Goal: Task Accomplishment & Management: Use online tool/utility

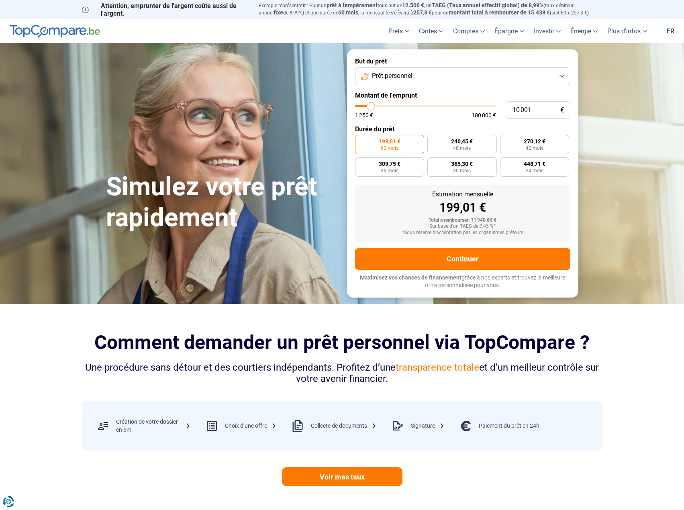
type input "11 000"
type input "11000"
type input "12 000"
type input "12000"
type input "13 500"
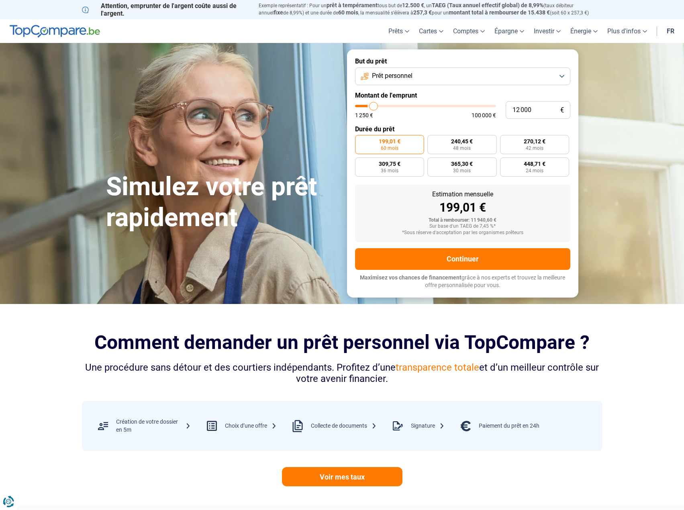
type input "13500"
type input "15 750"
type input "15750"
type input "17 500"
type input "17500"
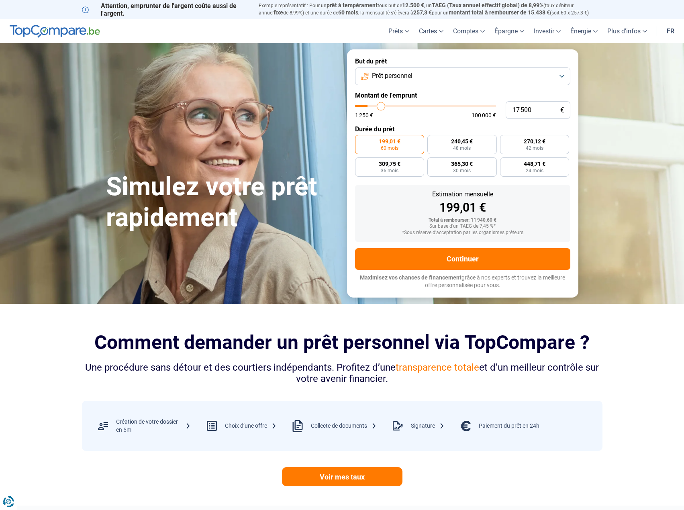
type input "19 250"
type input "19250"
type input "21 250"
type input "21250"
type input "22 750"
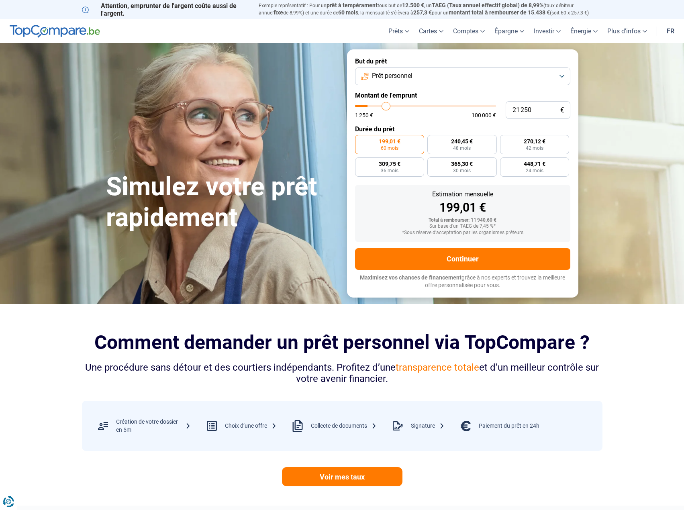
type input "22750"
type input "24 500"
type input "24500"
type input "25 750"
type input "25750"
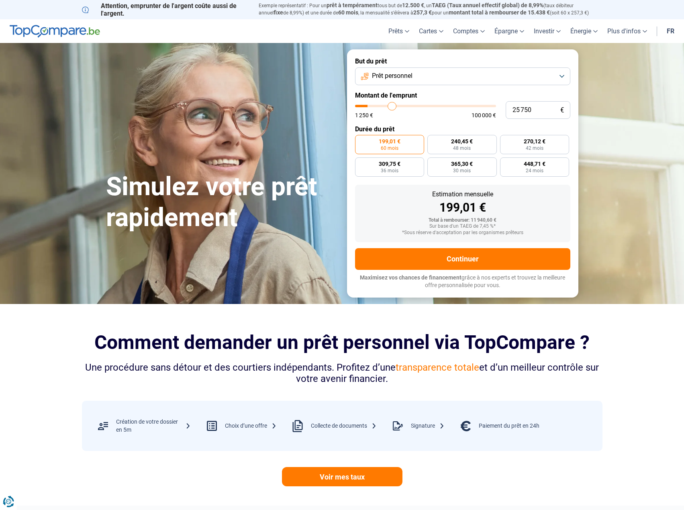
type input "27 250"
type input "27250"
type input "28 750"
type input "28750"
type input "30 500"
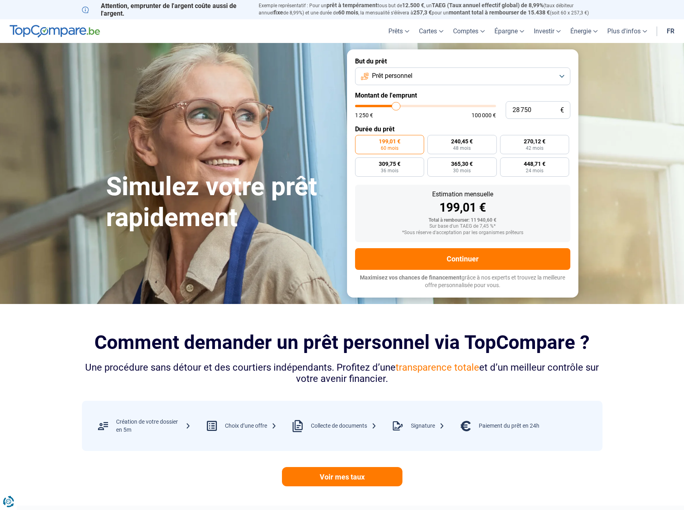
type input "30500"
type input "32 750"
type input "32750"
type input "35 500"
type input "35500"
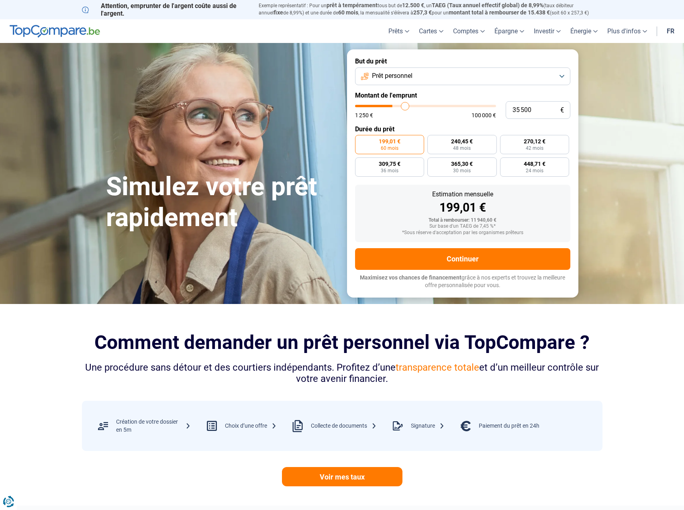
type input "38 250"
type input "38250"
type input "42 250"
type input "42250"
type input "46 000"
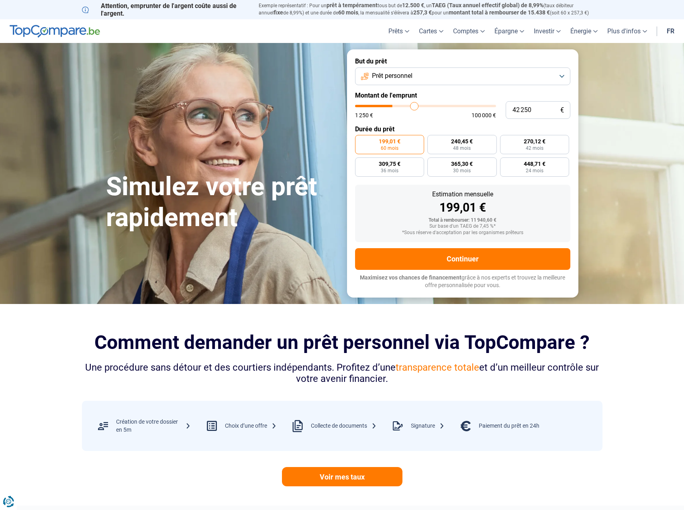
type input "46000"
type input "51 000"
type input "51000"
type input "55 000"
type input "55000"
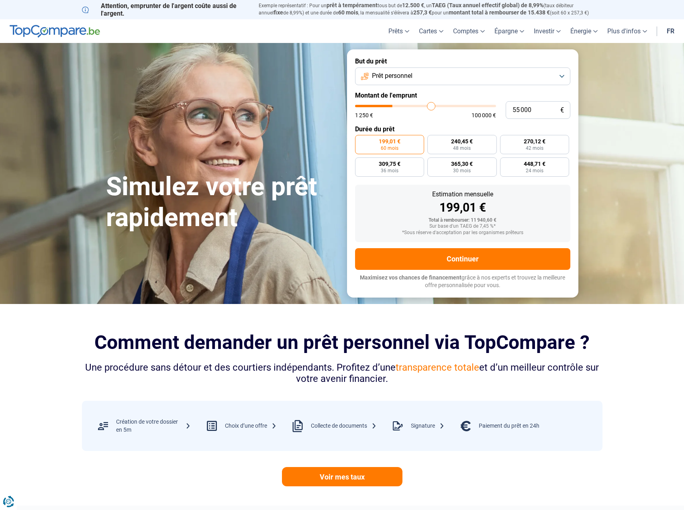
type input "60 000"
type input "60000"
type input "64 250"
type input "64250"
type input "67 250"
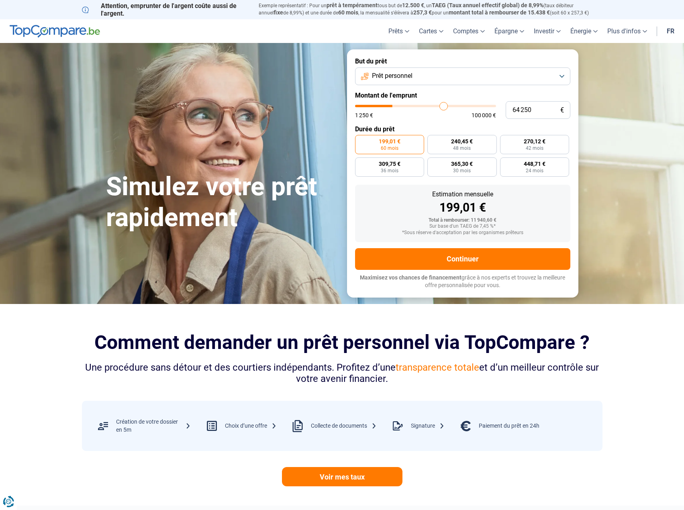
type input "67250"
type input "68 750"
type input "68750"
type input "69 000"
type input "69000"
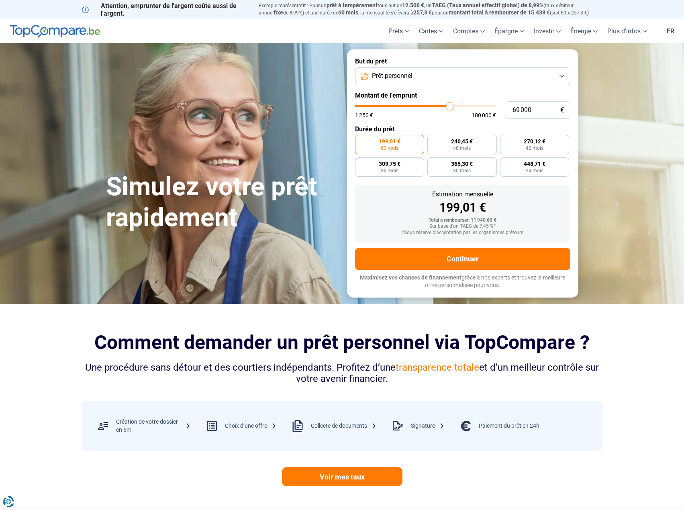
type input "68 000"
type input "68000"
type input "66 000"
type input "66000"
type input "63 500"
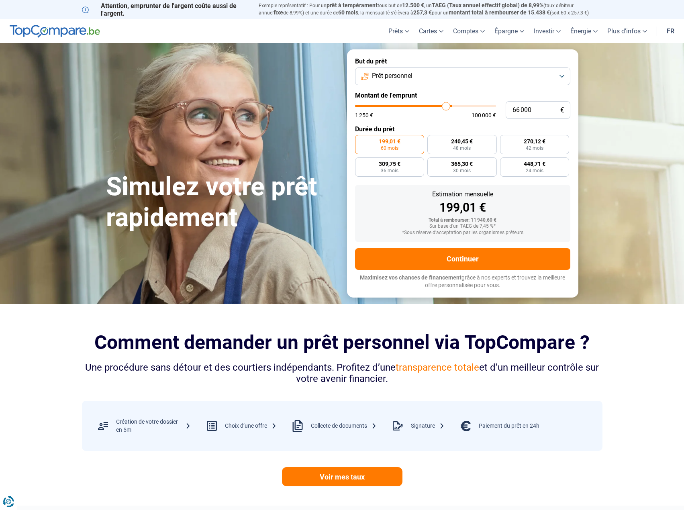
type input "63500"
type input "60 750"
type input "60750"
type input "57 500"
drag, startPoint x: 383, startPoint y: 109, endPoint x: 411, endPoint y: 98, distance: 29.2
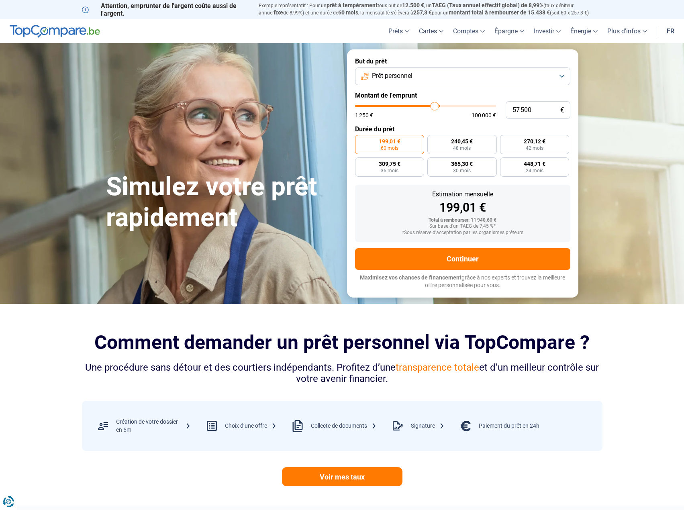
type input "55750"
click at [432, 107] on input "range" at bounding box center [425, 106] width 141 height 2
type input "55 750"
radio input "false"
click at [403, 71] on button "Prêt personnel" at bounding box center [462, 76] width 215 height 18
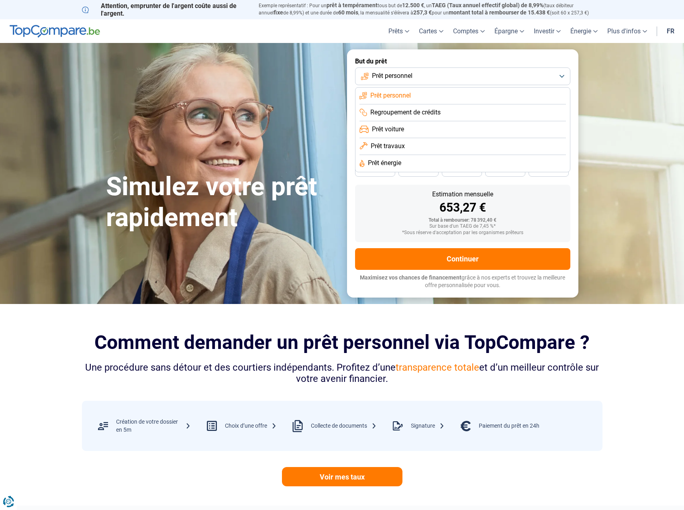
click at [405, 126] on li "Prêt voiture" at bounding box center [462, 129] width 206 height 17
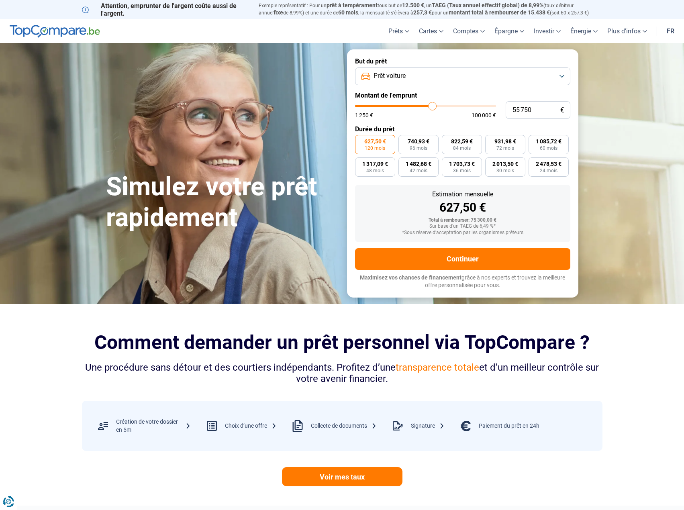
type input "57 500"
type input "57500"
type input "58 000"
type input "58000"
type input "59 250"
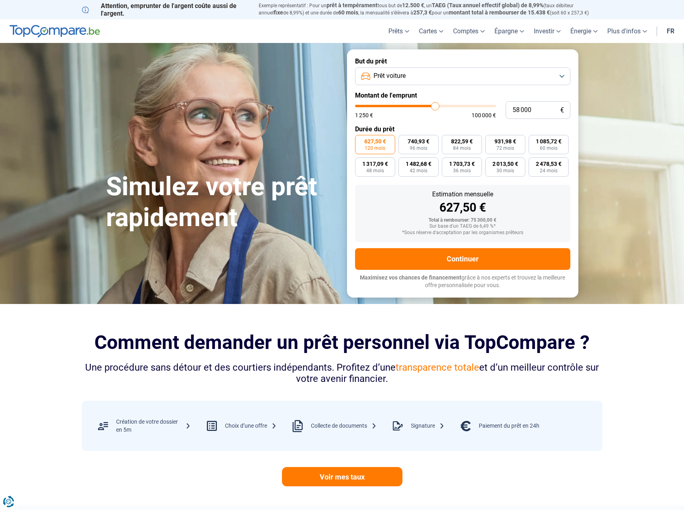
type input "59250"
type input "60 500"
type input "60500"
type input "62 000"
type input "62000"
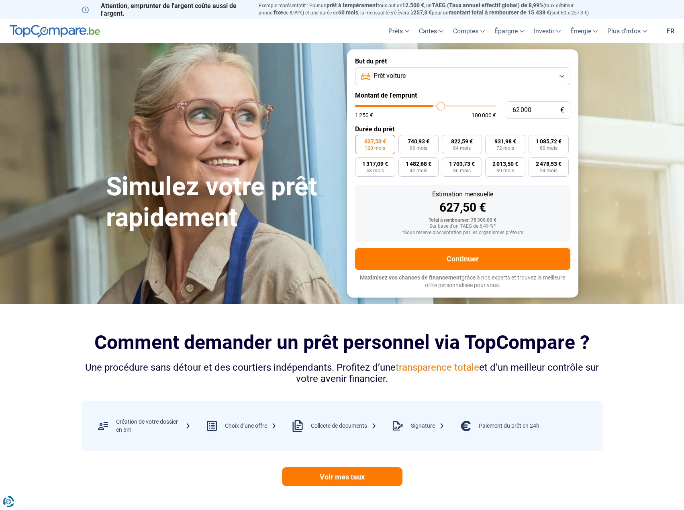
type input "63 500"
type input "63500"
type input "64 500"
type input "64500"
type input "65 250"
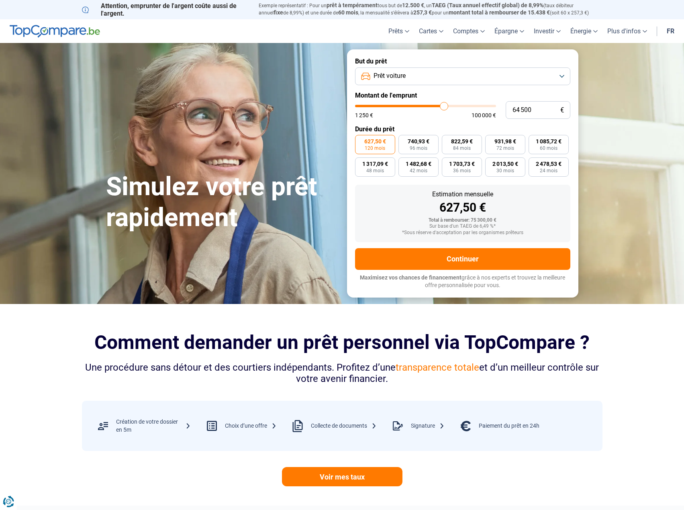
type input "65250"
type input "66 000"
type input "66000"
type input "66 250"
type input "66250"
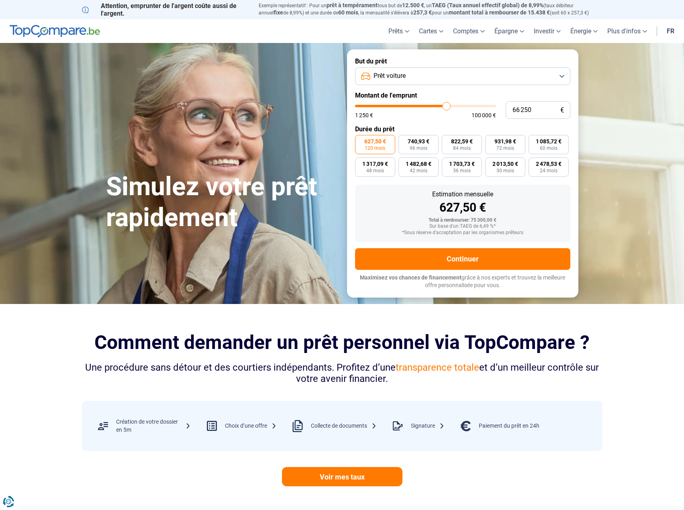
type input "66 500"
type input "66500"
type input "67 750"
type input "67750"
type input "69 000"
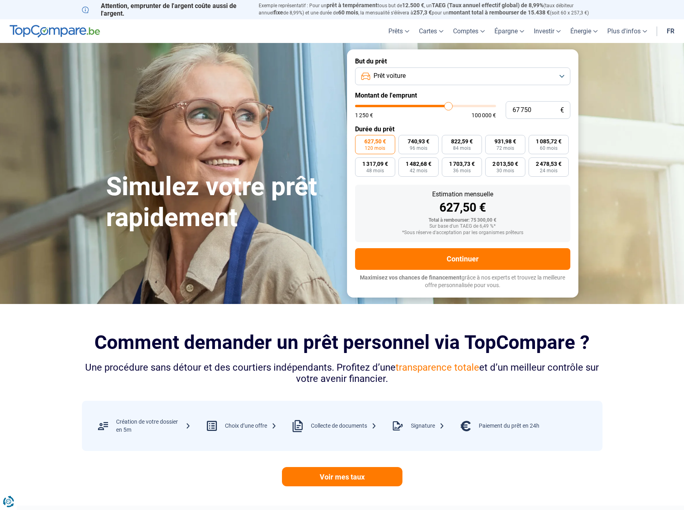
type input "69000"
type input "69 750"
type input "69750"
type input "70 750"
type input "70750"
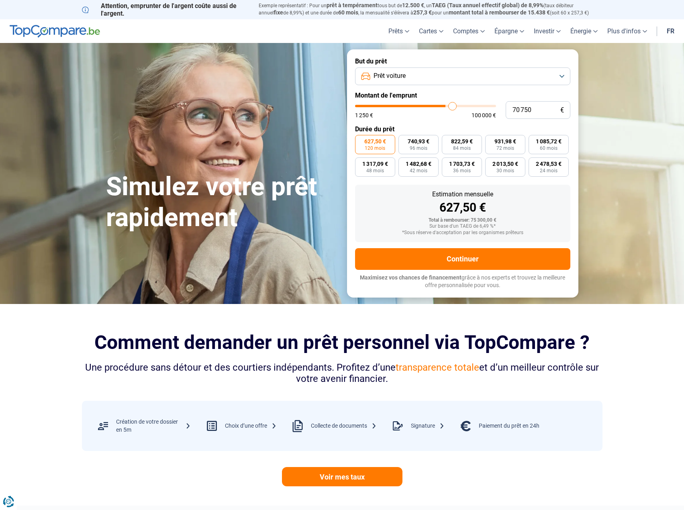
type input "71 250"
type input "71250"
type input "71 750"
type input "71750"
type input "70 500"
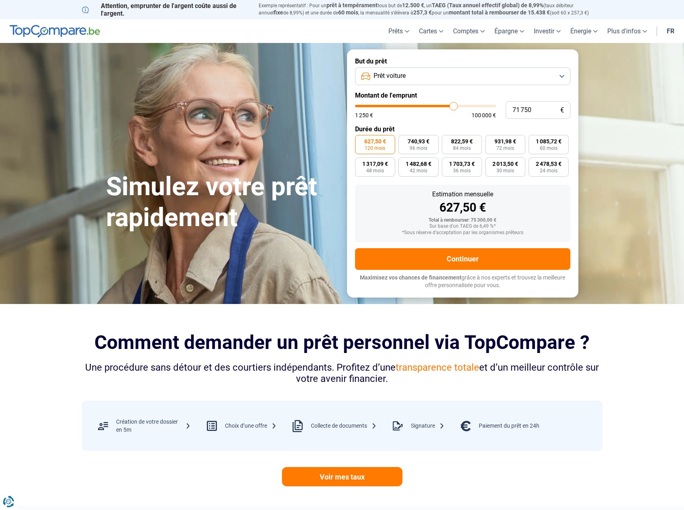
type input "70500"
type input "68 750"
type input "68750"
type input "67 500"
type input "67500"
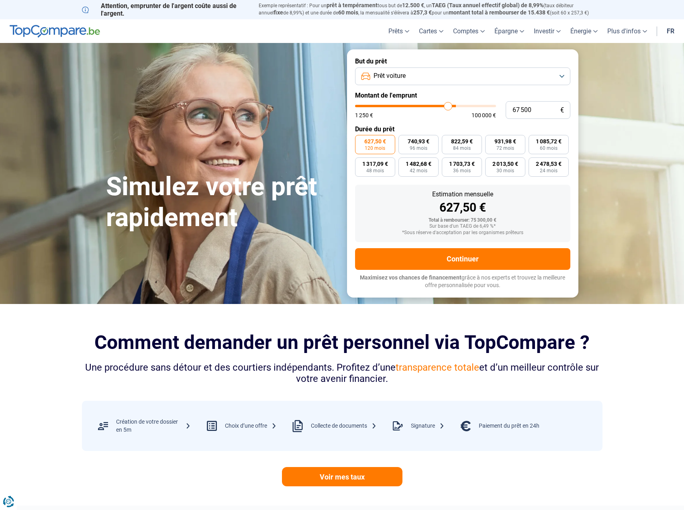
type input "66 250"
type input "66250"
type input "65 250"
type input "65250"
type input "64 500"
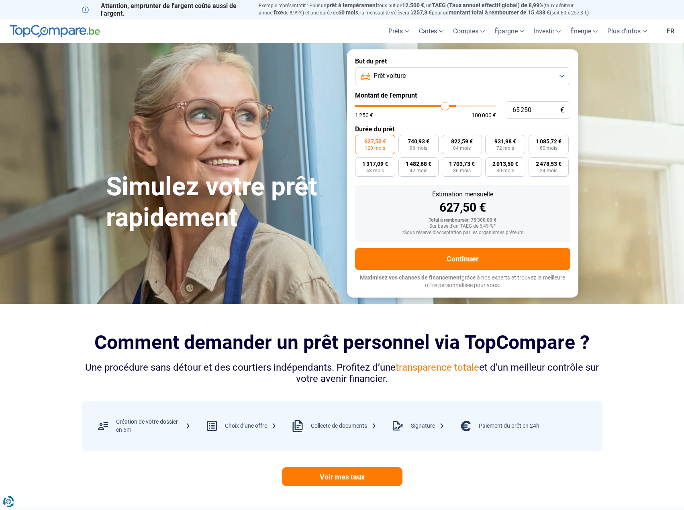
type input "64500"
type input "63 500"
type input "63500"
type input "61 750"
type input "61750"
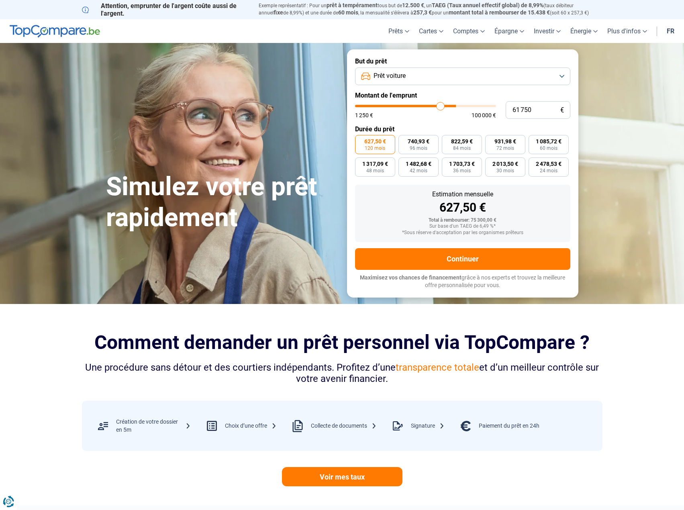
type input "59 250"
type input "59250"
type input "56 250"
type input "56250"
type input "52 750"
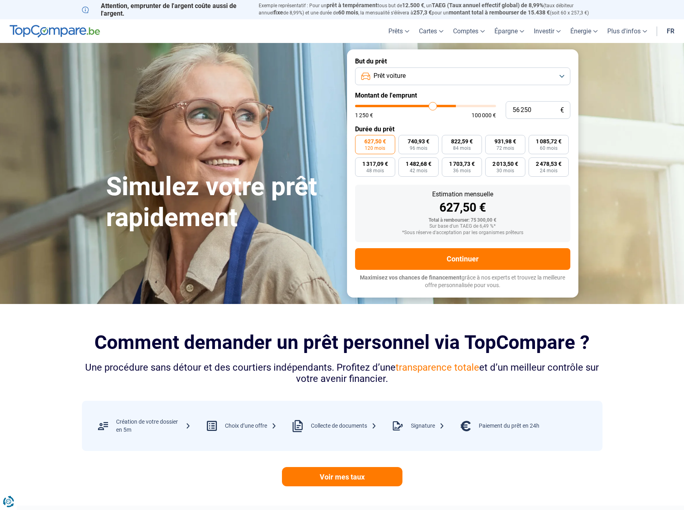
type input "52750"
type input "49 500"
type input "49500"
type input "47 000"
type input "47000"
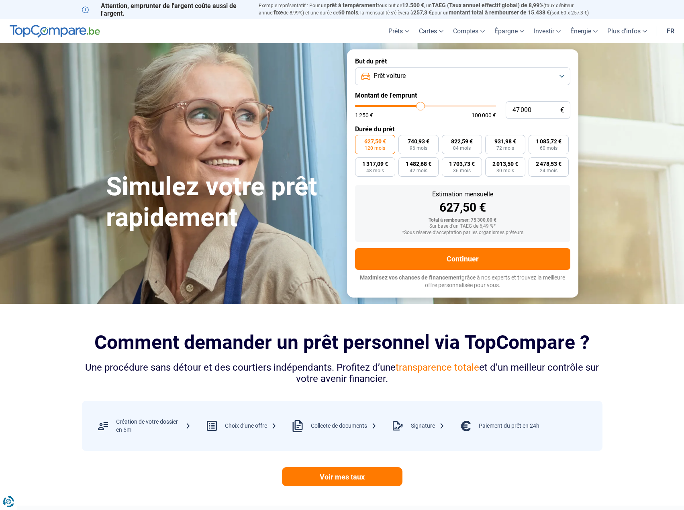
type input "45 500"
type input "45500"
type input "44 250"
type input "44250"
type input "43 000"
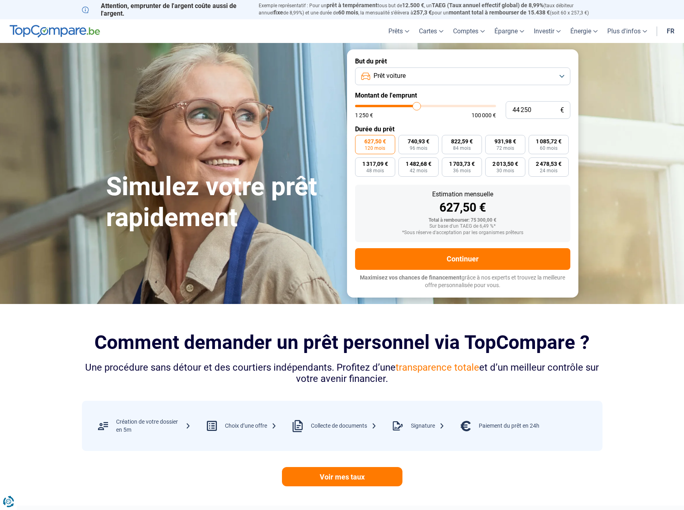
type input "43000"
type input "42 000"
type input "42000"
type input "40 250"
type input "40250"
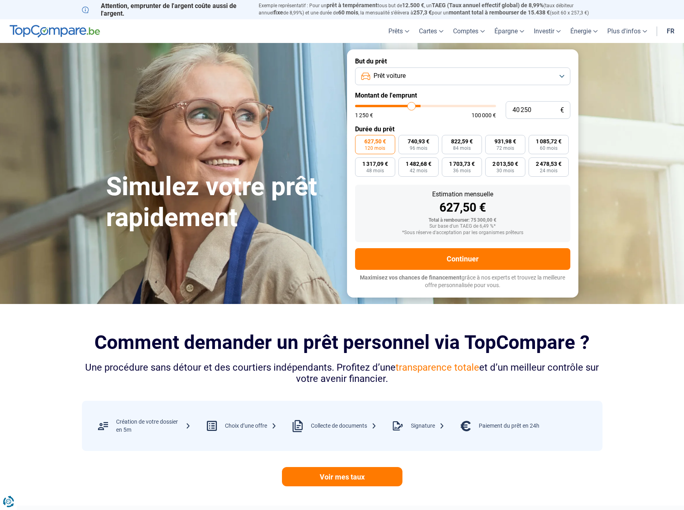
type input "38 500"
type input "38500"
type input "36 250"
type input "36250"
type input "34 000"
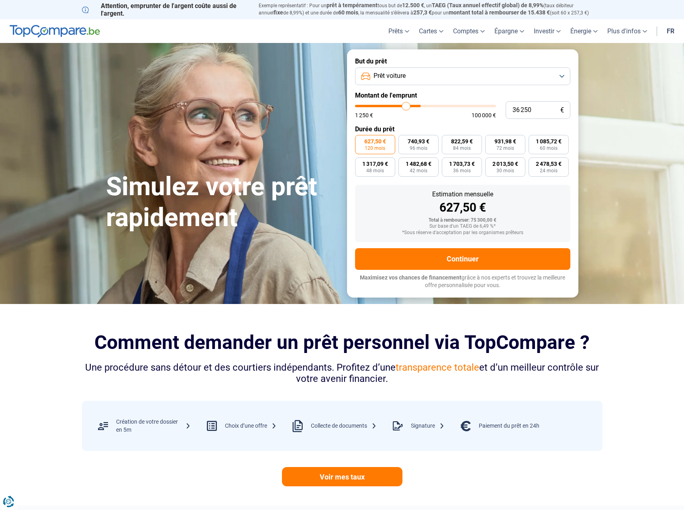
type input "34000"
type input "32 500"
type input "32500"
type input "30 500"
type input "30500"
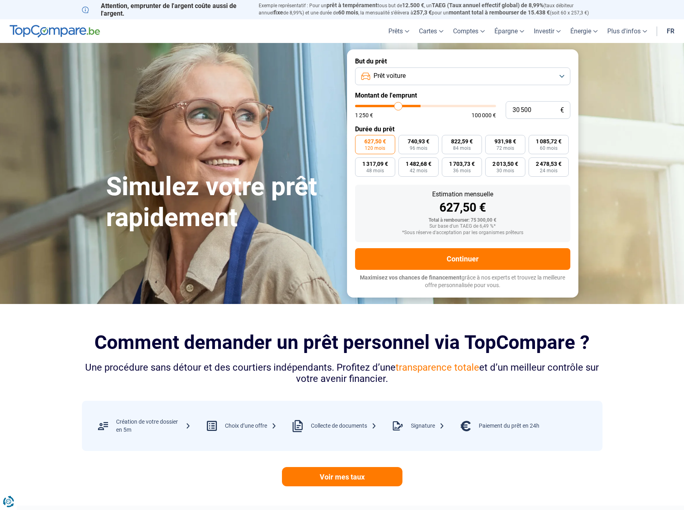
type input "29 250"
type input "29250"
type input "29 000"
type input "29000"
type input "28 750"
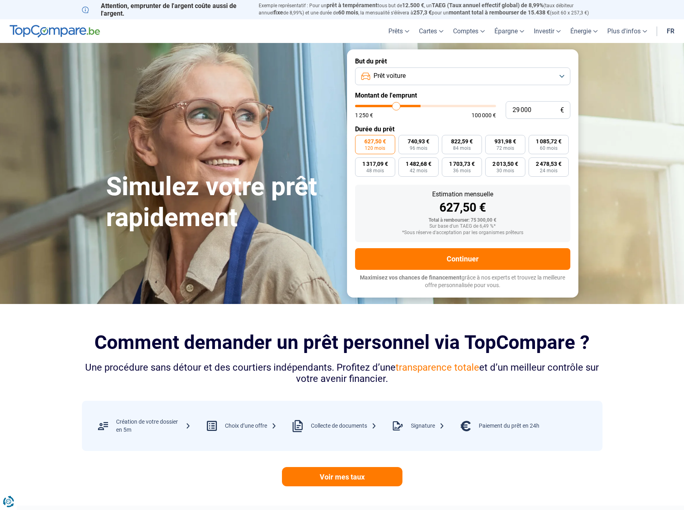
type input "28750"
type input "28 250"
type input "28250"
type input "28 000"
type input "28000"
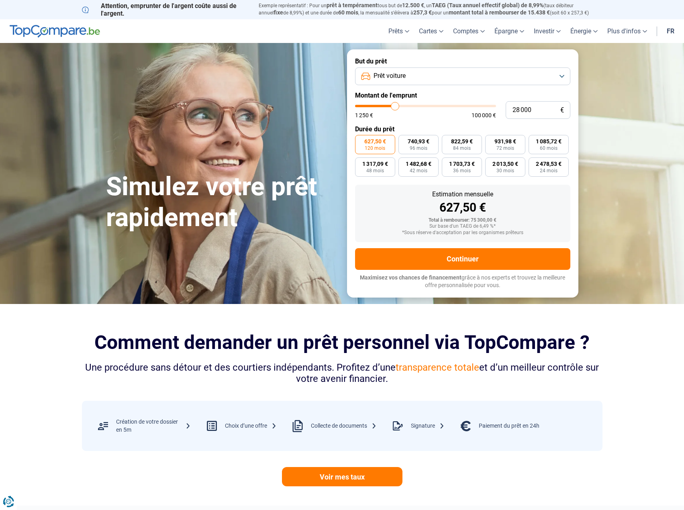
type input "27 500"
type input "27500"
type input "27 250"
type input "27250"
type input "26 750"
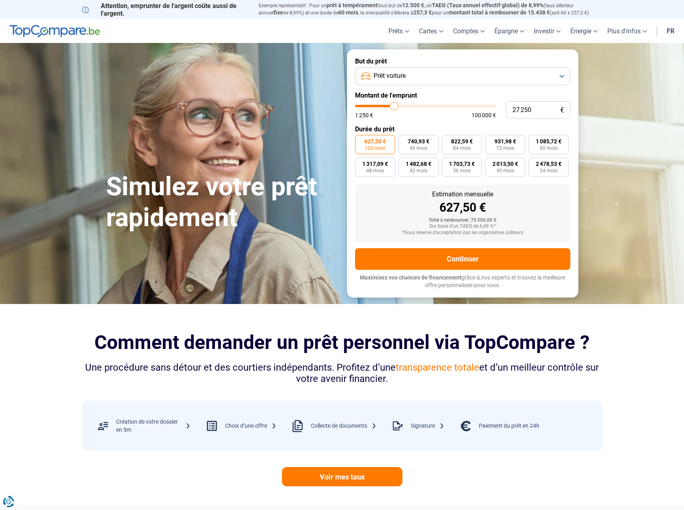
type input "26750"
type input "26 500"
type input "26500"
type input "25 750"
type input "25750"
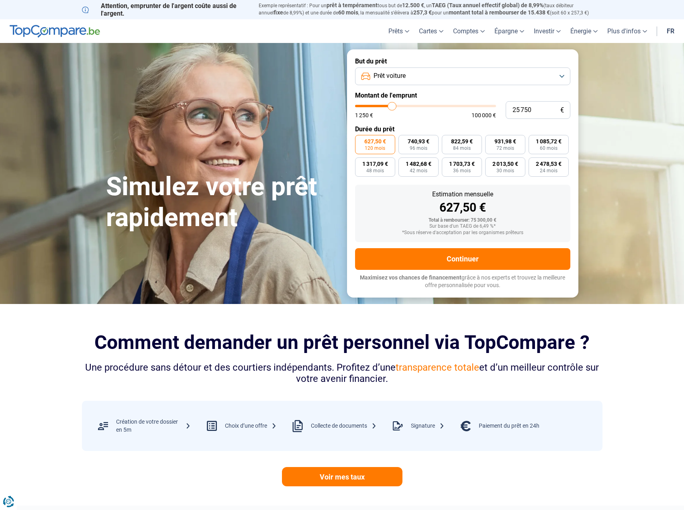
type input "25 250"
type input "25250"
type input "24 750"
type input "24750"
type input "24 250"
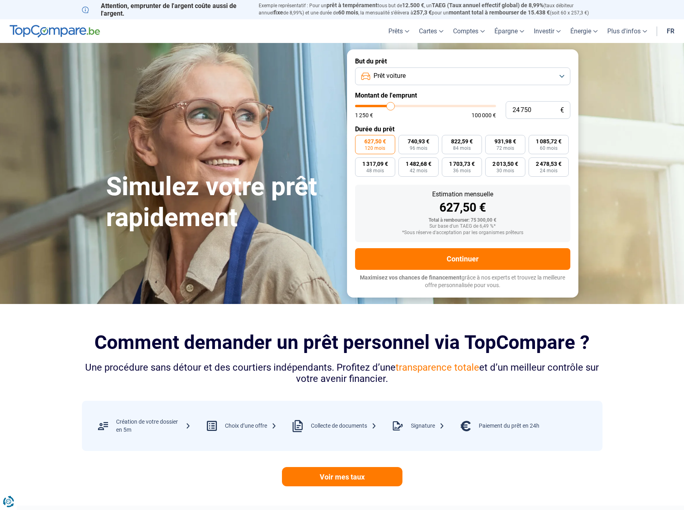
type input "24250"
type input "24 500"
type input "24500"
type input "24 750"
type input "24750"
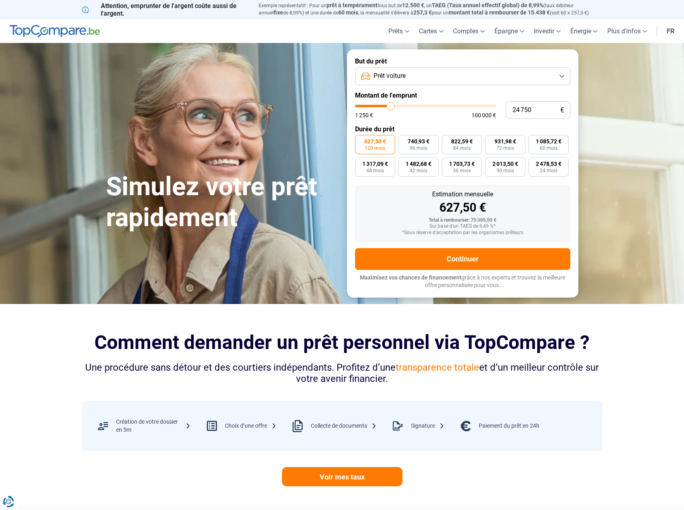
type input "25 000"
type input "25000"
type input "25 250"
type input "25250"
type input "25 750"
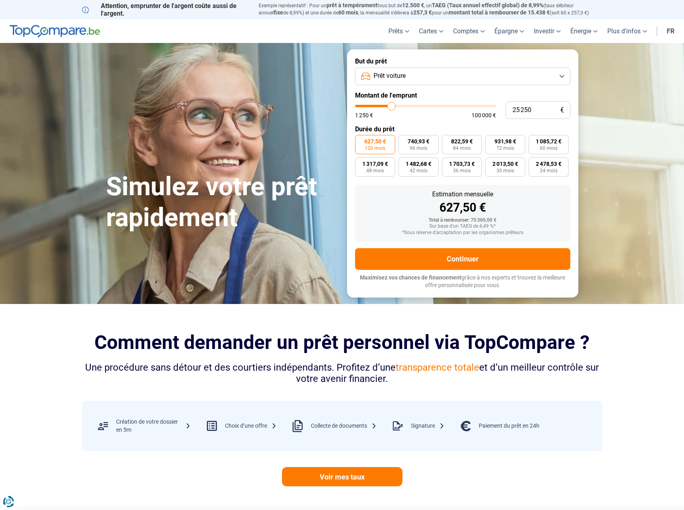
type input "25750"
type input "25 250"
type input "25250"
type input "25 000"
type input "25000"
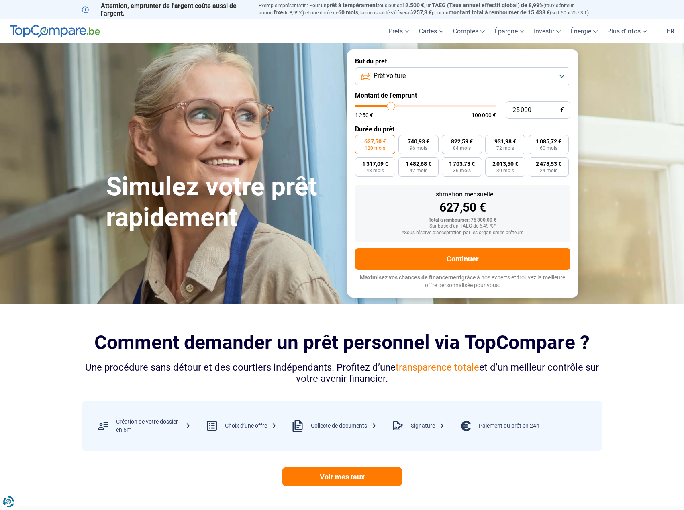
type input "24 750"
type input "24750"
type input "24 500"
type input "24500"
type input "24 750"
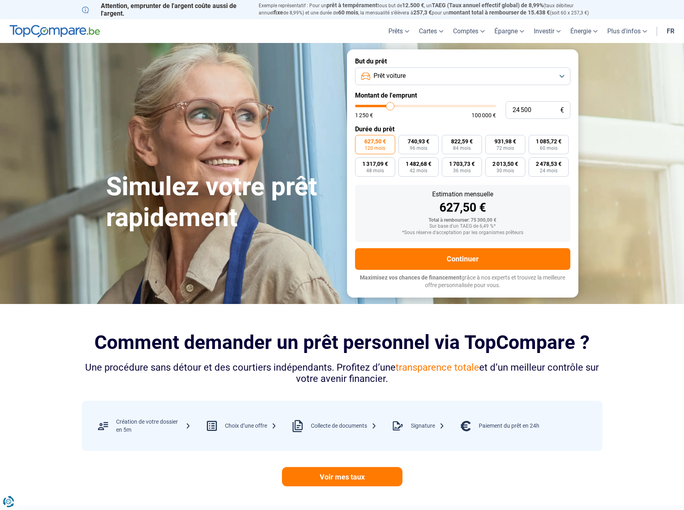
type input "24750"
type input "25 000"
type input "25000"
type input "25 250"
drag, startPoint x: 442, startPoint y: 106, endPoint x: 391, endPoint y: 111, distance: 51.2
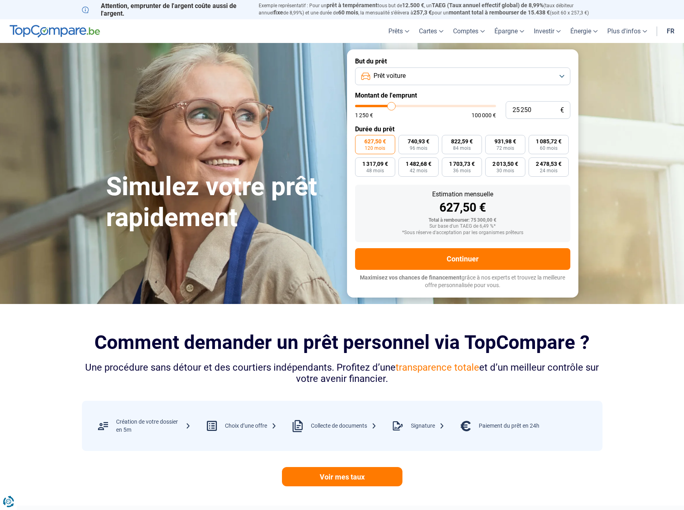
type input "25250"
click at [391, 107] on input "range" at bounding box center [425, 106] width 141 height 2
click at [554, 144] on span "491,74 €" at bounding box center [549, 141] width 22 height 6
click at [534, 140] on input "491,74 € 60 mois" at bounding box center [530, 137] width 5 height 5
radio input "true"
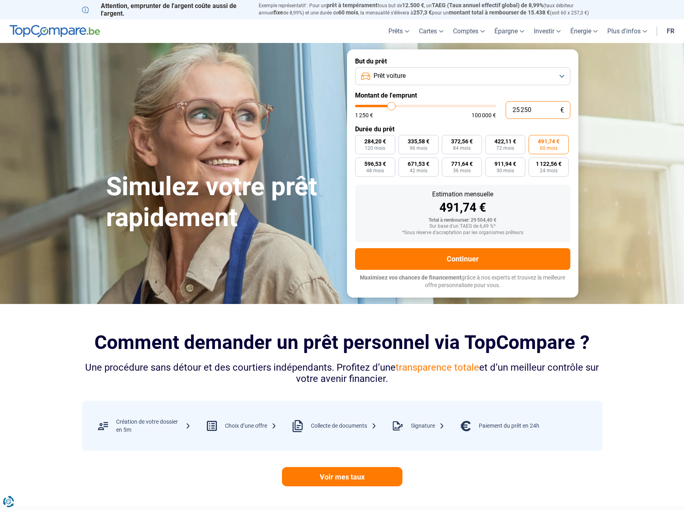
click at [514, 111] on input "25 250" at bounding box center [537, 110] width 65 height 18
drag, startPoint x: 524, startPoint y: 106, endPoint x: 480, endPoint y: 101, distance: 44.4
click at [481, 101] on div "25 250 € 1 250 € 100 000 €" at bounding box center [462, 110] width 215 height 18
type input "2"
type input "1250"
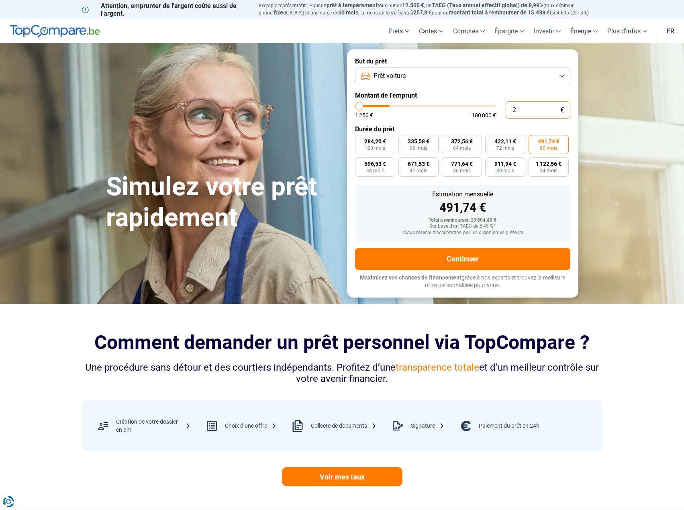
type input "20"
type input "1250"
type input "200"
type input "1250"
type input "2 000"
